Goal: Check status: Check status

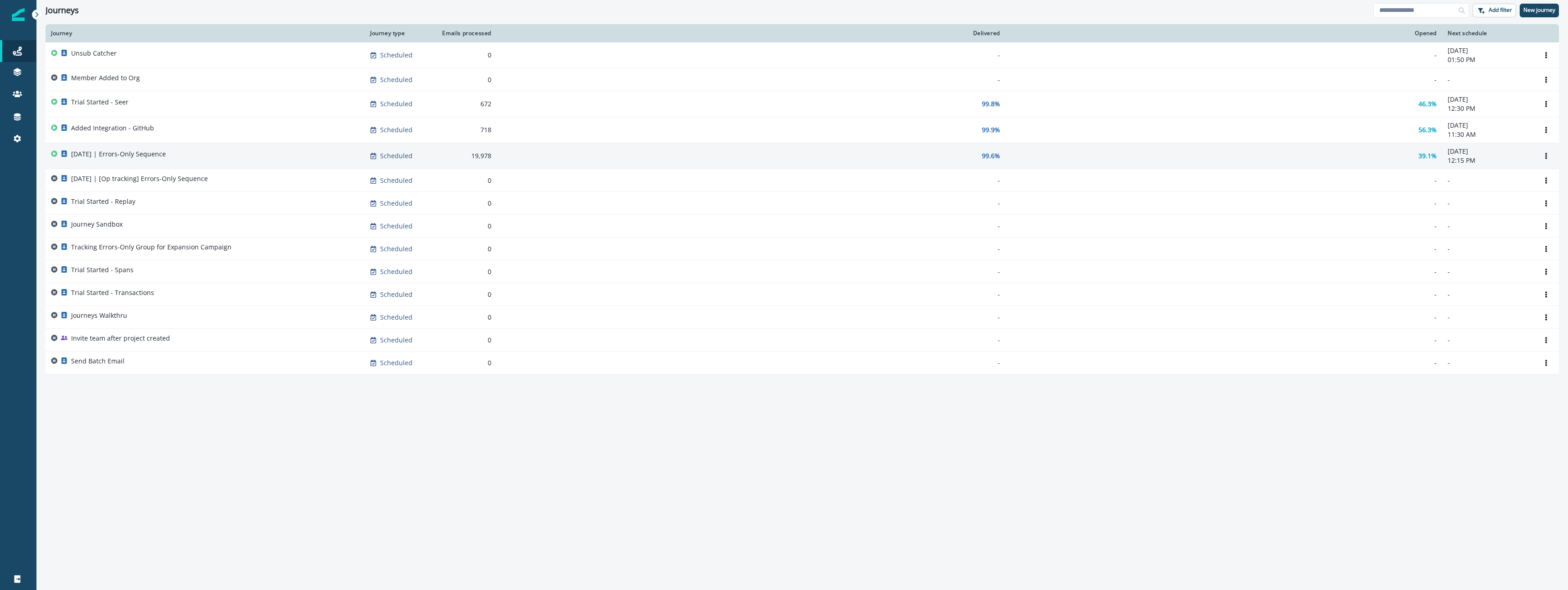
click at [148, 158] on p "[DATE] | Errors-Only Sequence" at bounding box center [118, 154] width 95 height 9
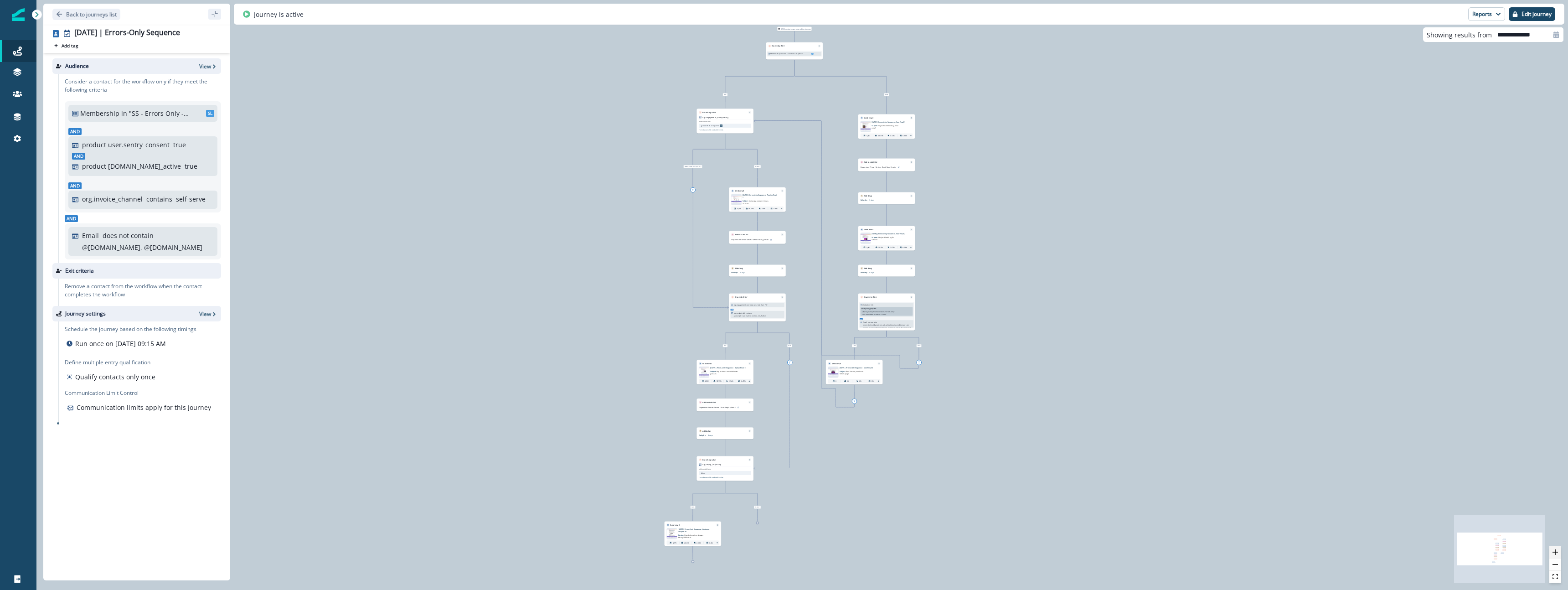
click at [1559, 554] on button "zoom in" at bounding box center [1555, 553] width 12 height 12
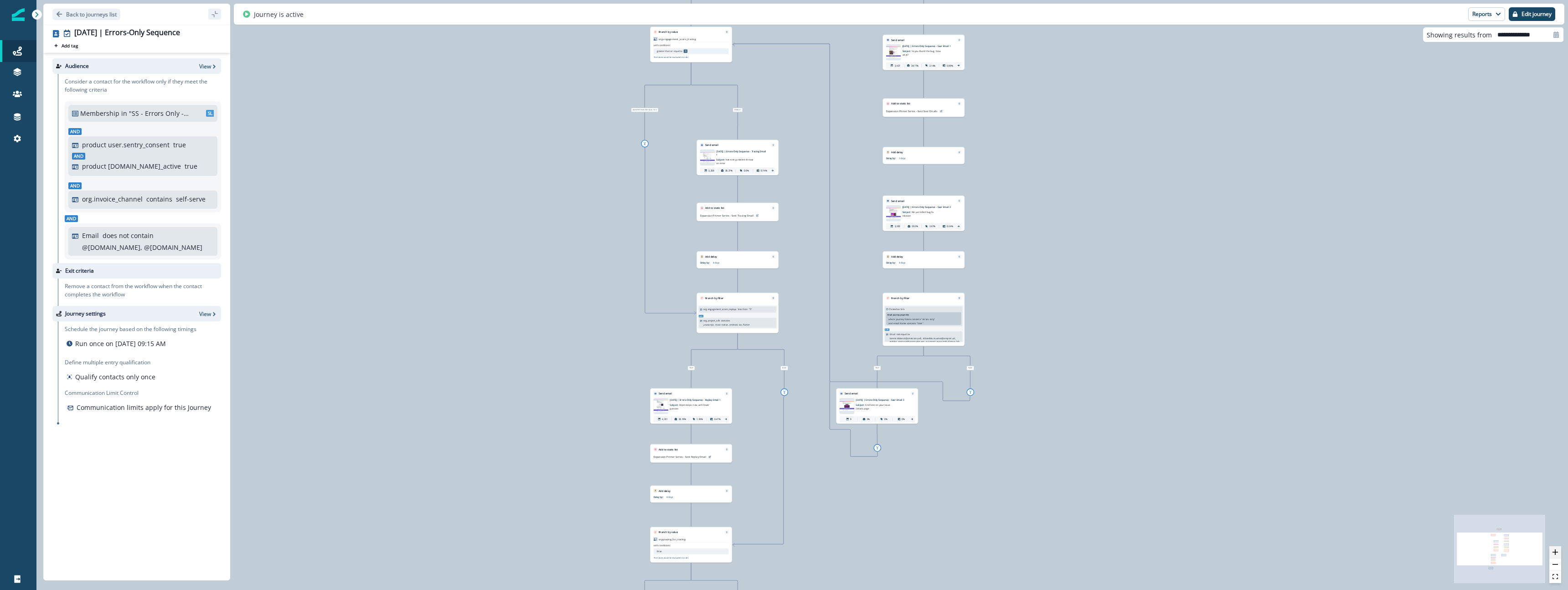
click at [1559, 554] on button "zoom in" at bounding box center [1555, 553] width 12 height 12
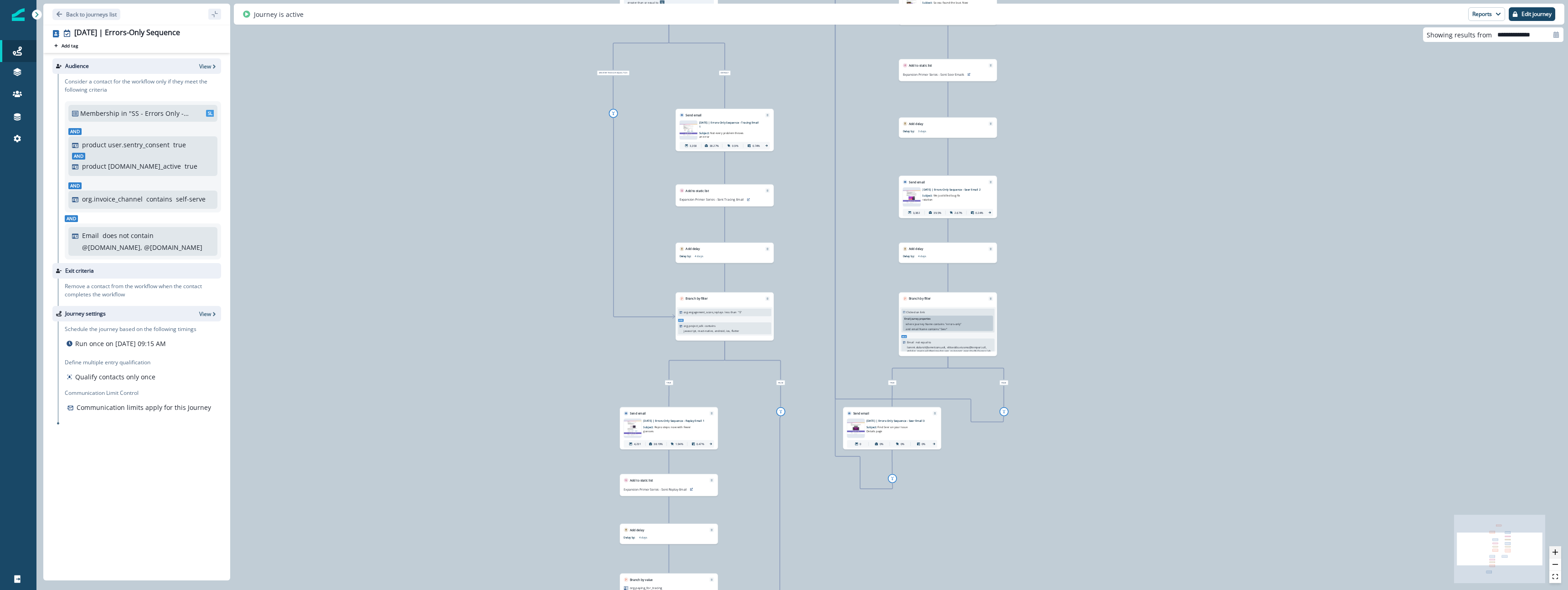
click at [1559, 554] on button "zoom in" at bounding box center [1555, 553] width 12 height 12
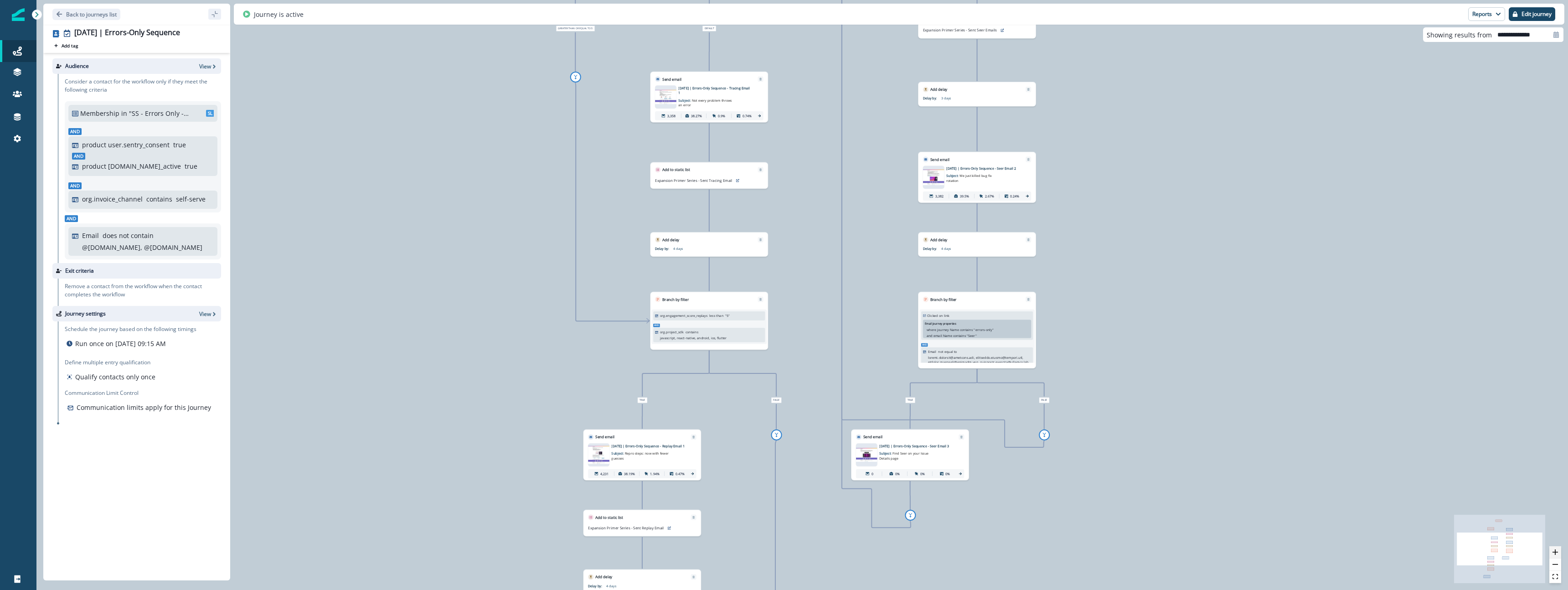
click at [1559, 554] on button "zoom in" at bounding box center [1555, 553] width 12 height 12
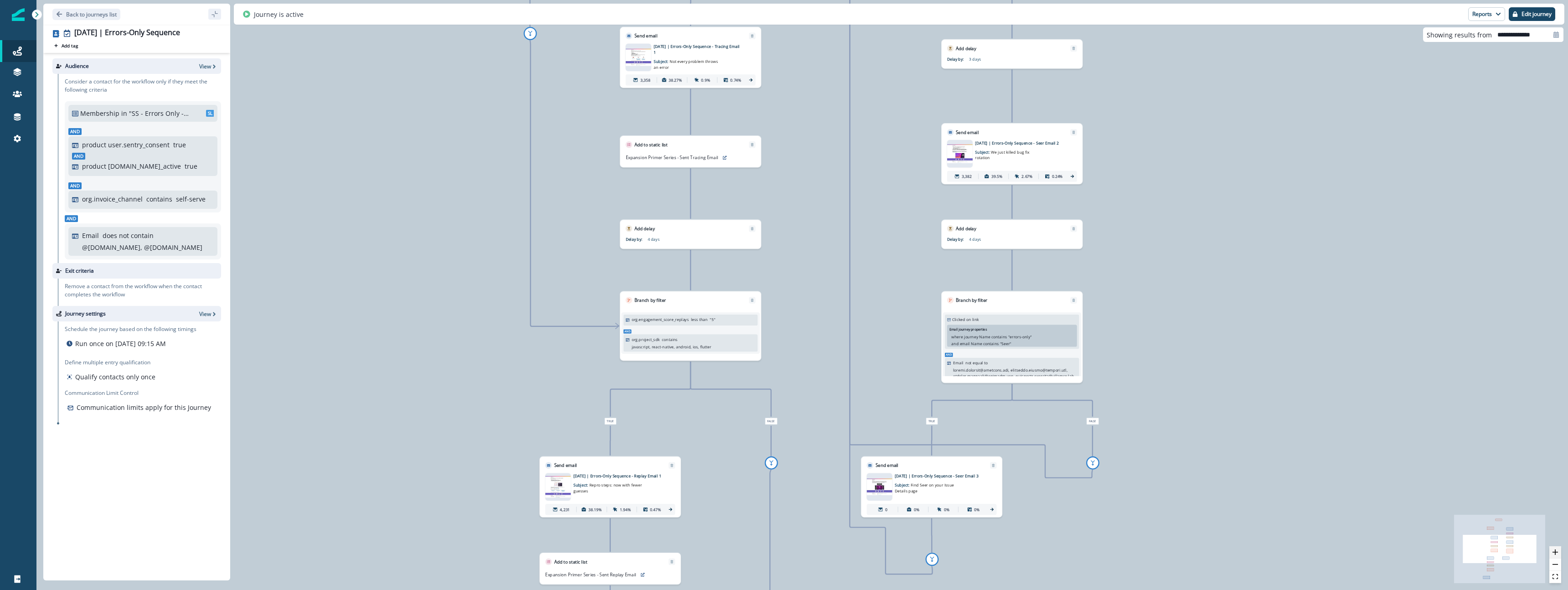
click at [1559, 554] on button "zoom in" at bounding box center [1555, 553] width 12 height 12
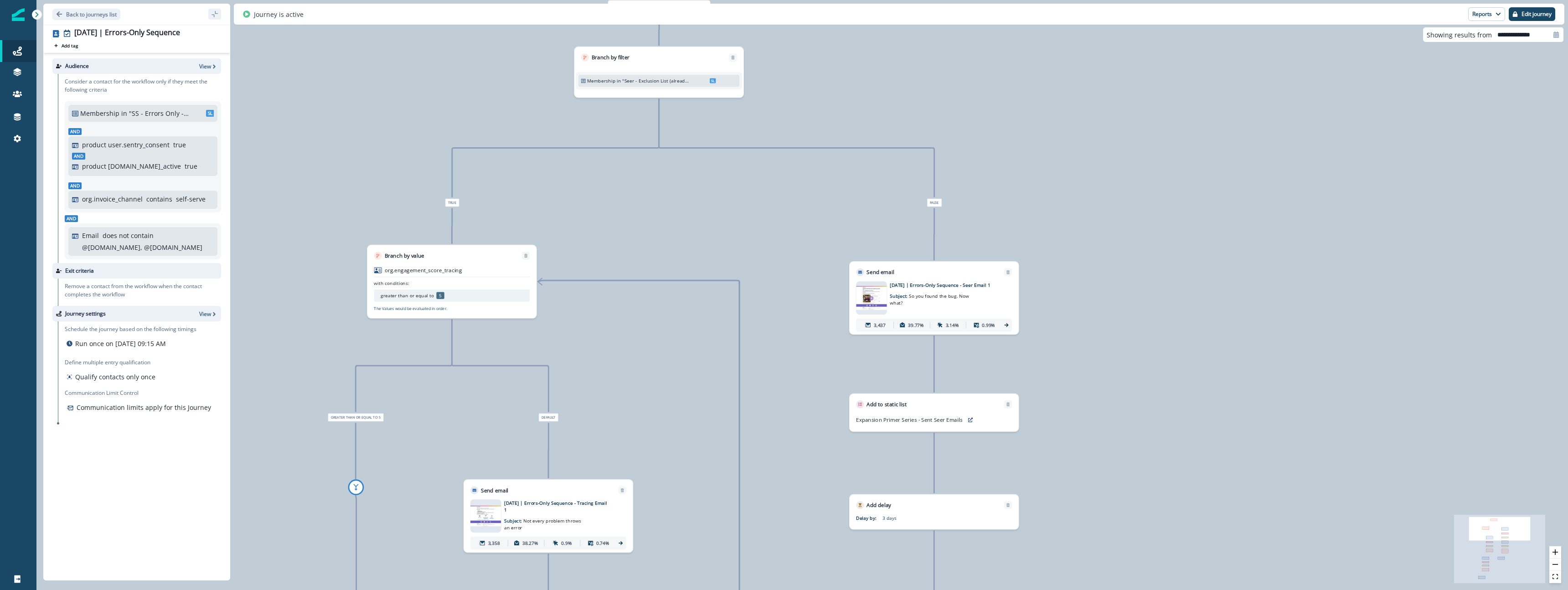
click at [950, 307] on p "Subject: So you found the bug. Now what?" at bounding box center [931, 297] width 82 height 18
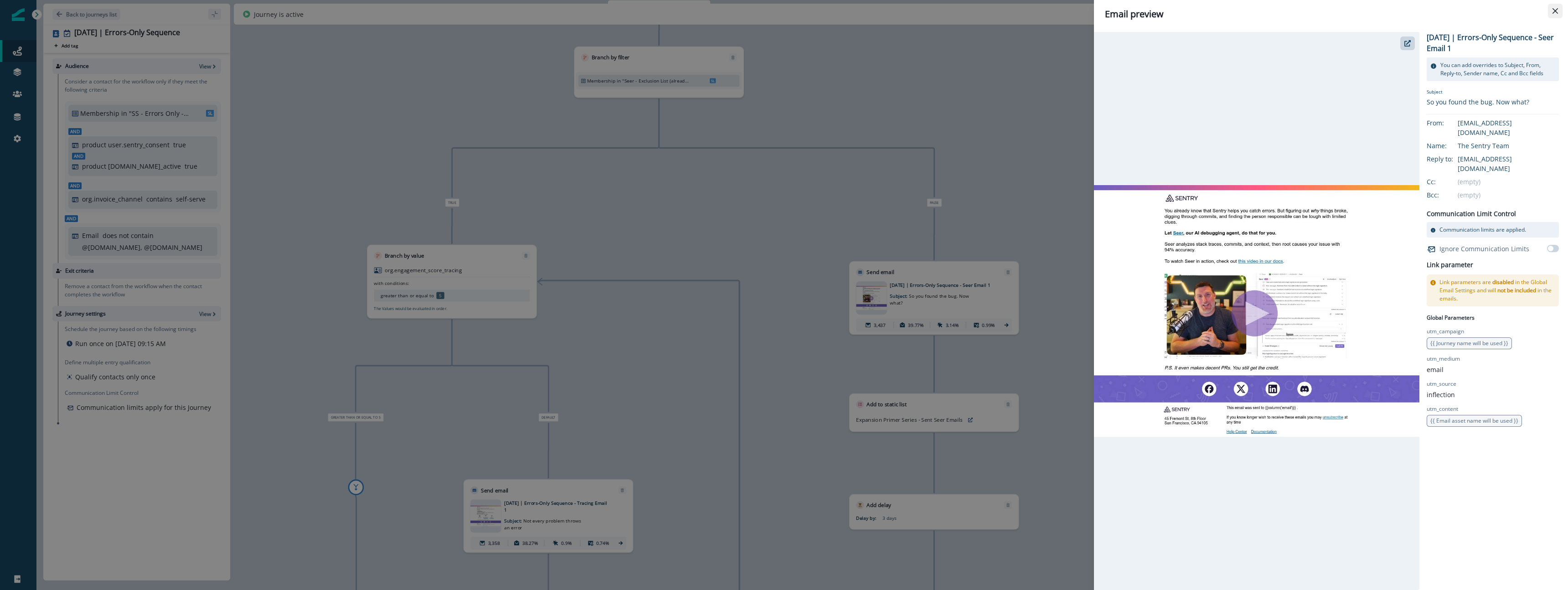
click at [1556, 14] on button "Close" at bounding box center [1555, 11] width 14 height 14
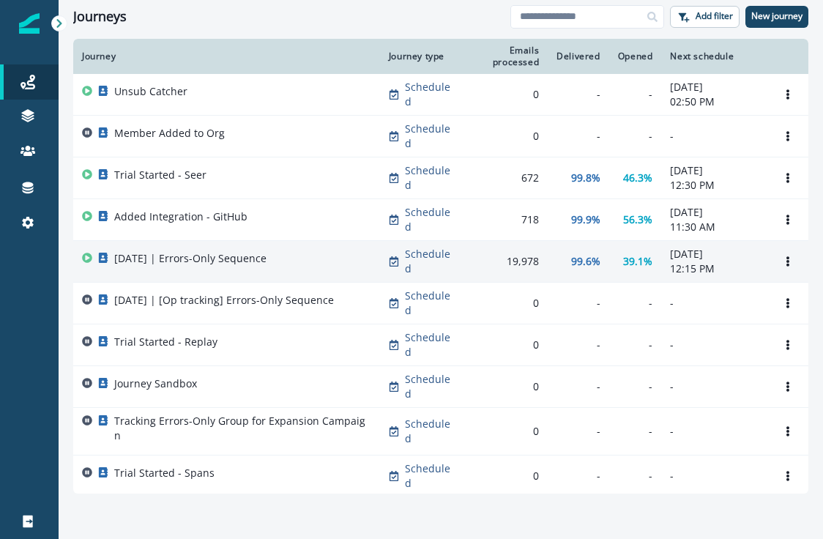
click at [312, 268] on td "[DATE] | Errors-Only Sequence" at bounding box center [226, 262] width 307 height 42
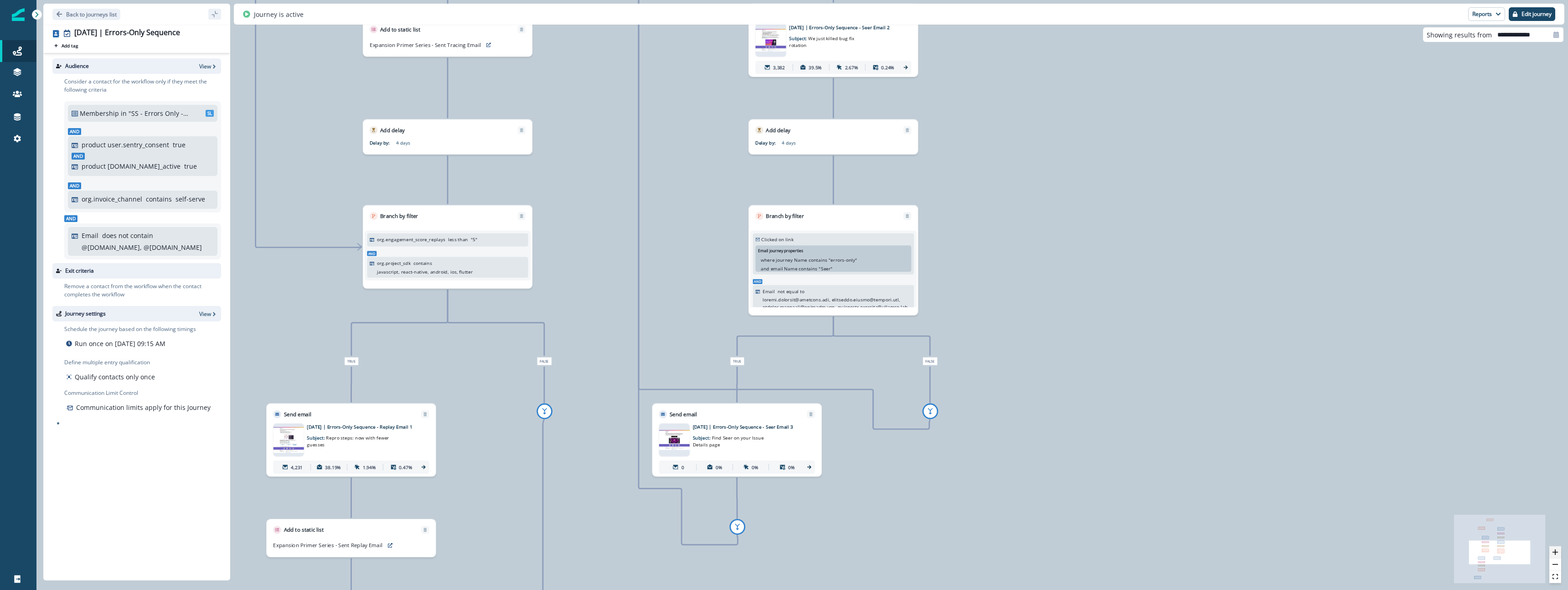
click at [1557, 551] on icon "zoom in" at bounding box center [1555, 552] width 6 height 6
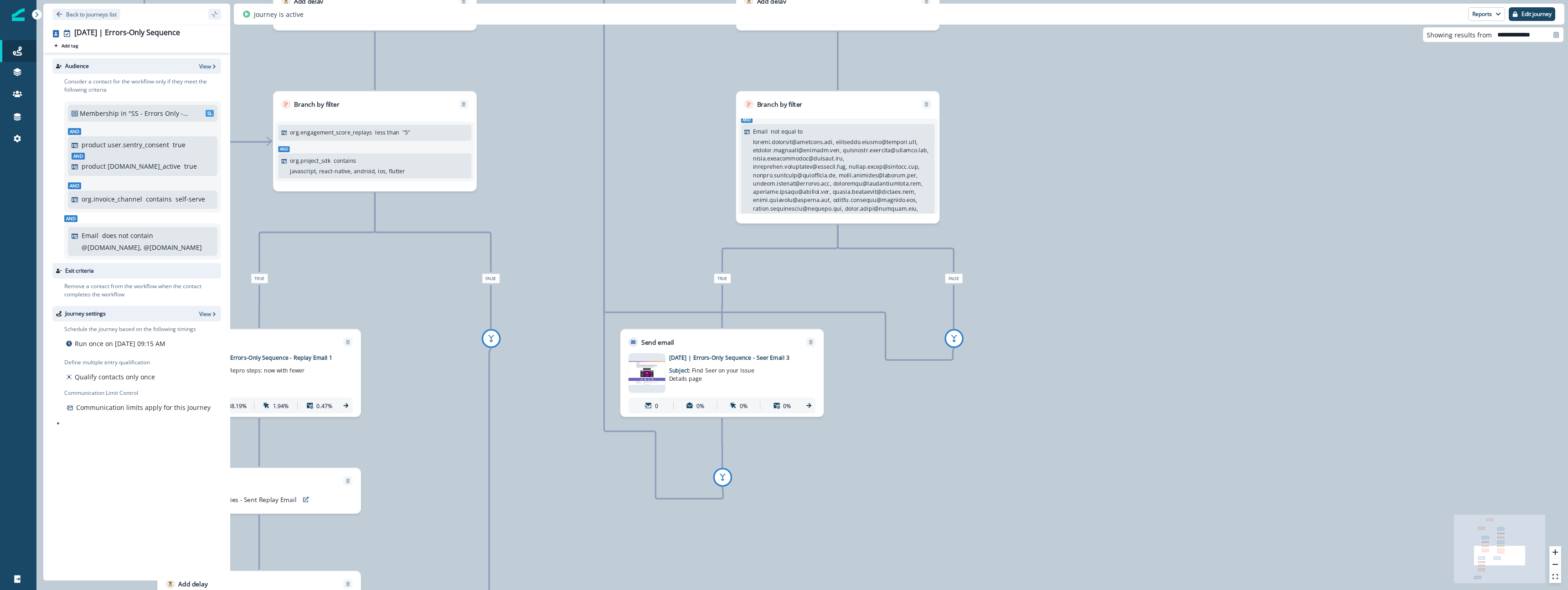
scroll to position [67, 0]
